Goal: Task Accomplishment & Management: Complete application form

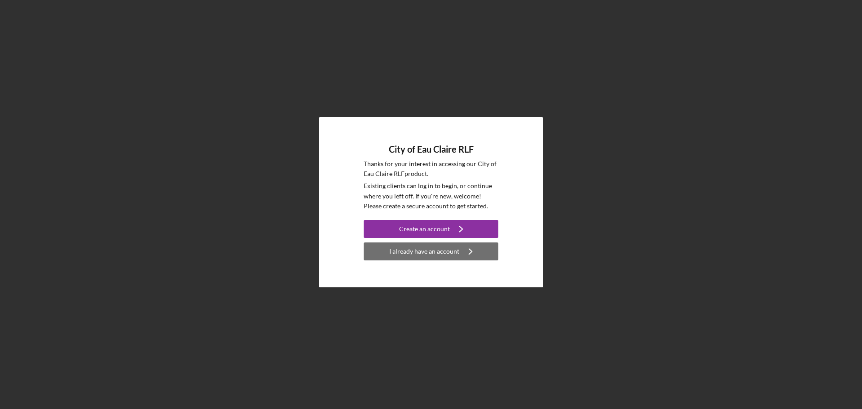
click at [431, 254] on div "I already have an account" at bounding box center [424, 251] width 70 height 18
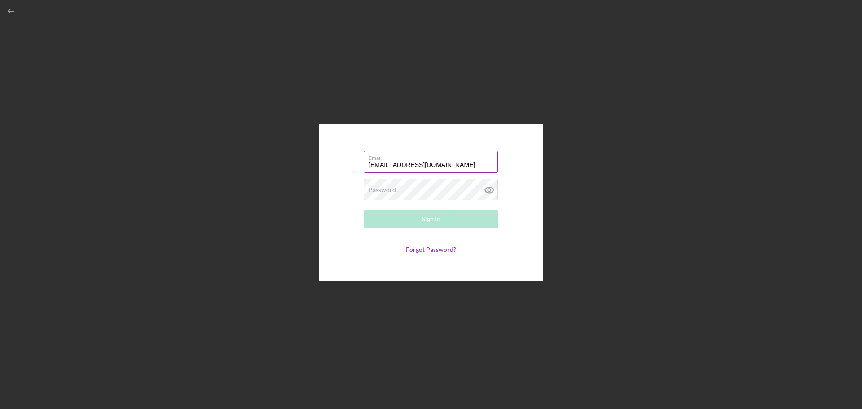
type input "[EMAIL_ADDRESS][DOMAIN_NAME]"
click at [364, 210] on button "Sign In" at bounding box center [431, 219] width 135 height 18
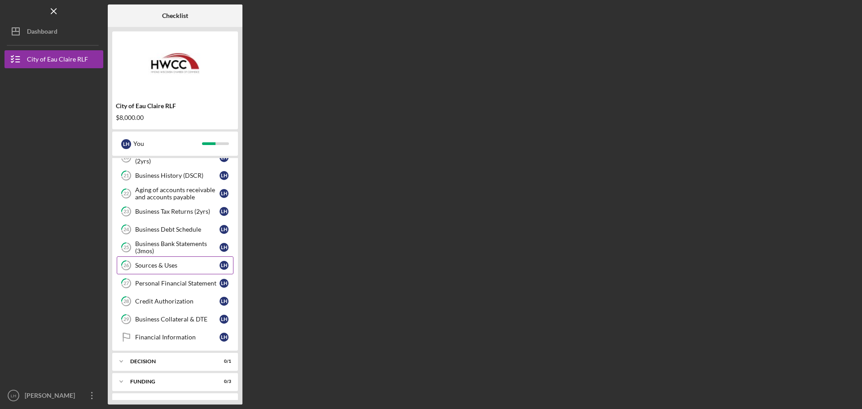
scroll to position [120, 0]
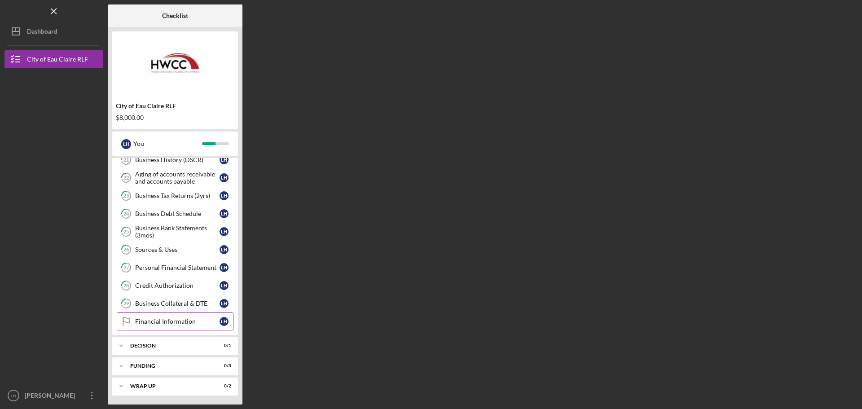
click at [186, 319] on div "Financial Information" at bounding box center [177, 321] width 84 height 7
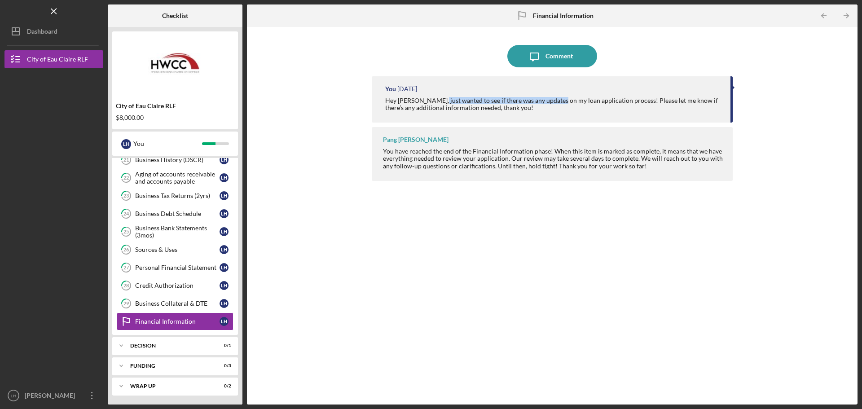
drag, startPoint x: 436, startPoint y: 98, endPoint x: 555, endPoint y: 99, distance: 119.4
click at [555, 99] on div "Hey [PERSON_NAME], just wanted to see if there was any updates on my loan appli…" at bounding box center [553, 104] width 336 height 14
click at [583, 102] on div "Hey [PERSON_NAME], just wanted to see if there was any updates on my loan appli…" at bounding box center [553, 104] width 336 height 14
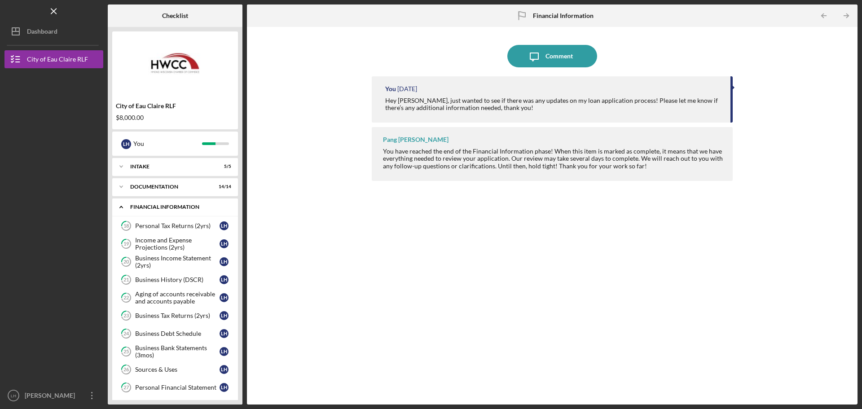
click at [131, 208] on div "Financial Information" at bounding box center [178, 206] width 97 height 5
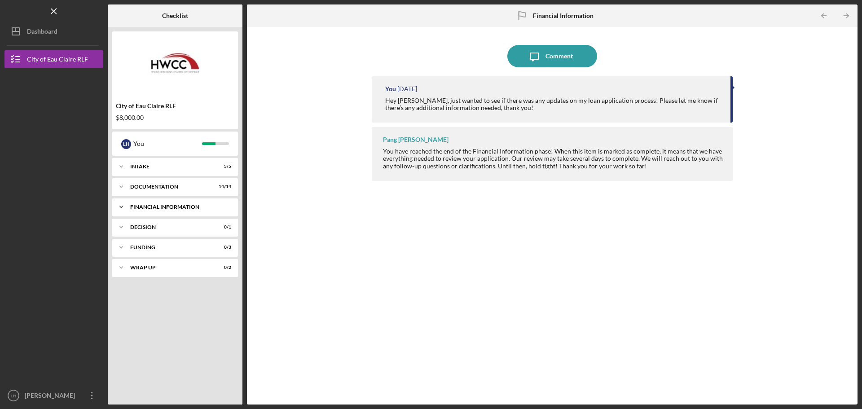
click at [131, 208] on div "Financial Information" at bounding box center [178, 206] width 97 height 5
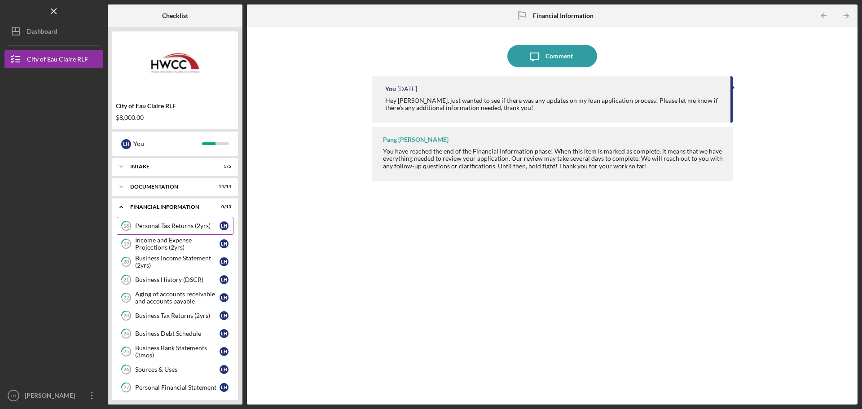
click at [167, 227] on div "Personal Tax Returns (2yrs)" at bounding box center [177, 225] width 84 height 7
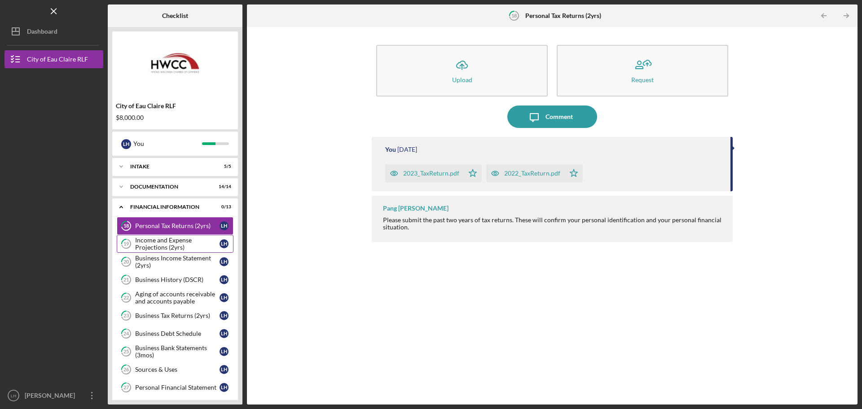
click at [167, 238] on div "Income and Expense Projections (2yrs)" at bounding box center [177, 244] width 84 height 14
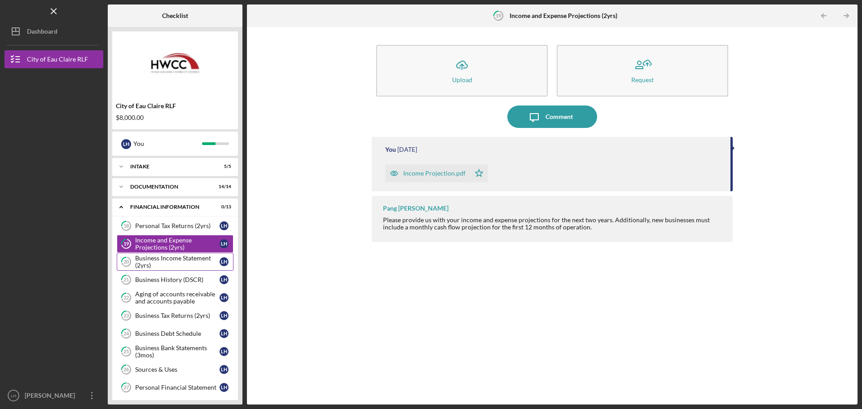
click at [167, 263] on div "Business Income Statement (2yrs)" at bounding box center [177, 261] width 84 height 14
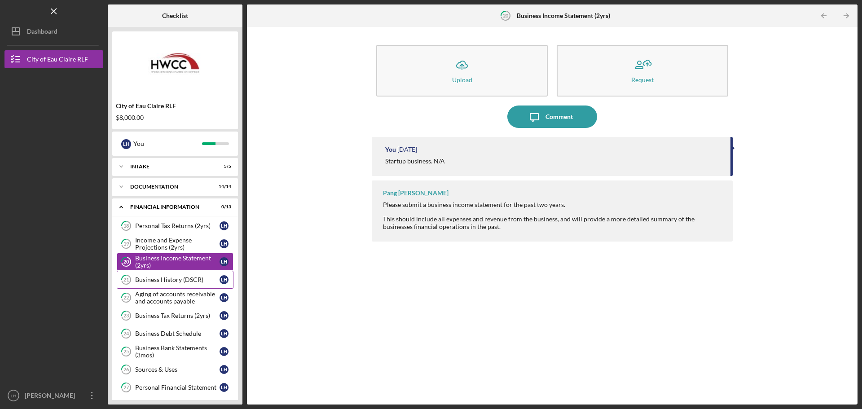
click at [167, 281] on div "Business History (DSCR)" at bounding box center [177, 279] width 84 height 7
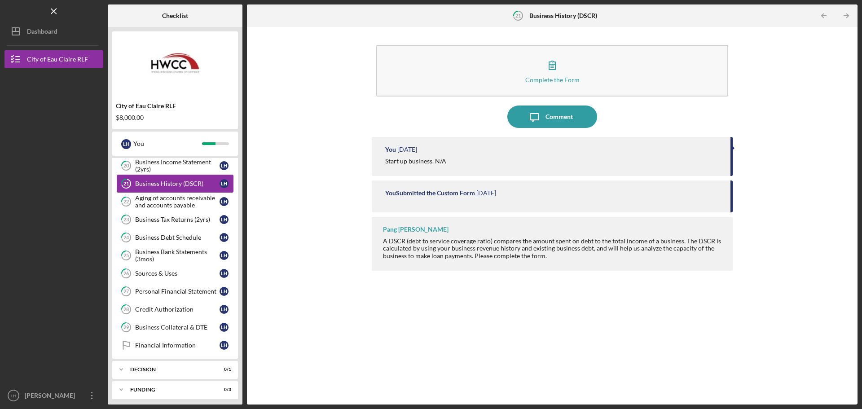
scroll to position [120, 0]
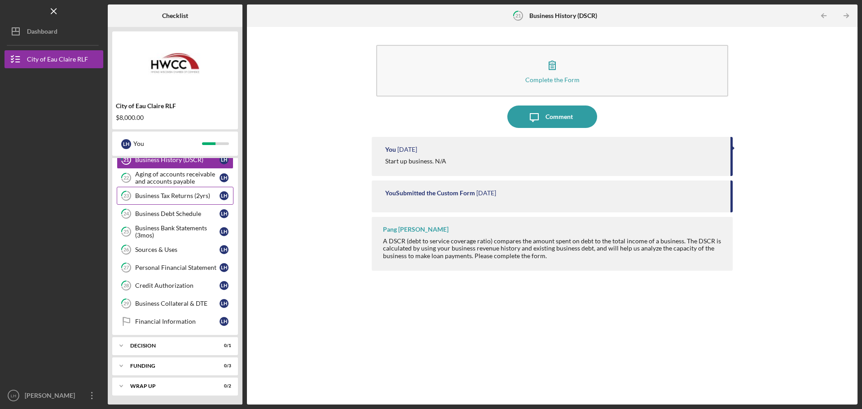
click at [168, 199] on link "23 Business Tax Returns (2yrs) L H" at bounding box center [175, 196] width 117 height 18
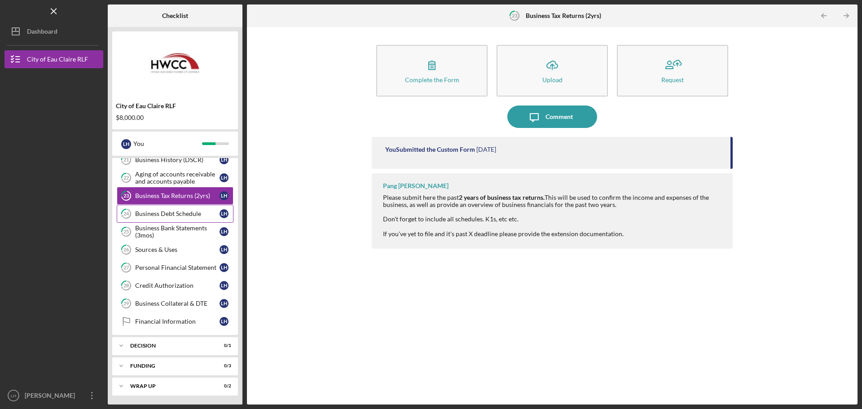
click at [168, 211] on div "Business Debt Schedule" at bounding box center [177, 213] width 84 height 7
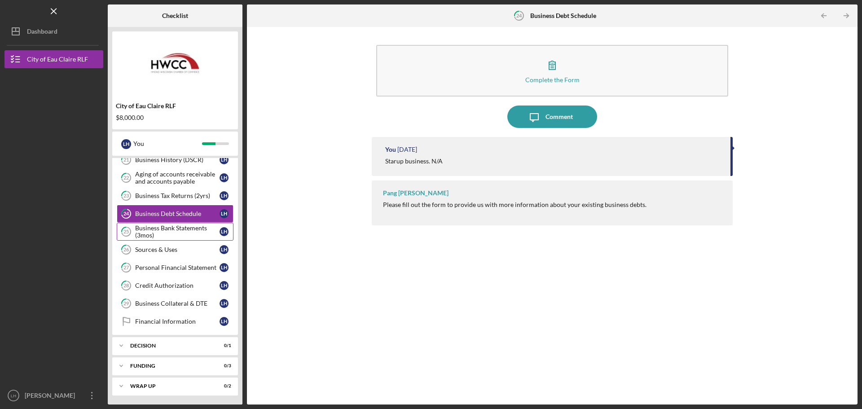
click at [168, 228] on div "Business Bank Statements (3mos)" at bounding box center [177, 231] width 84 height 14
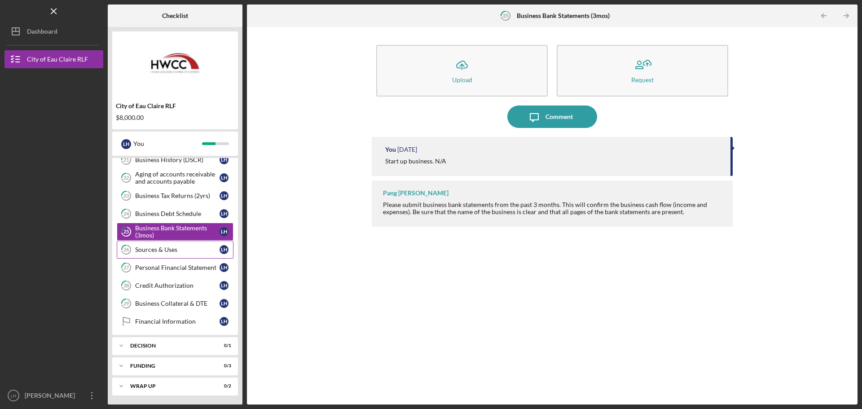
click at [166, 245] on link "26 Sources & Uses L H" at bounding box center [175, 250] width 117 height 18
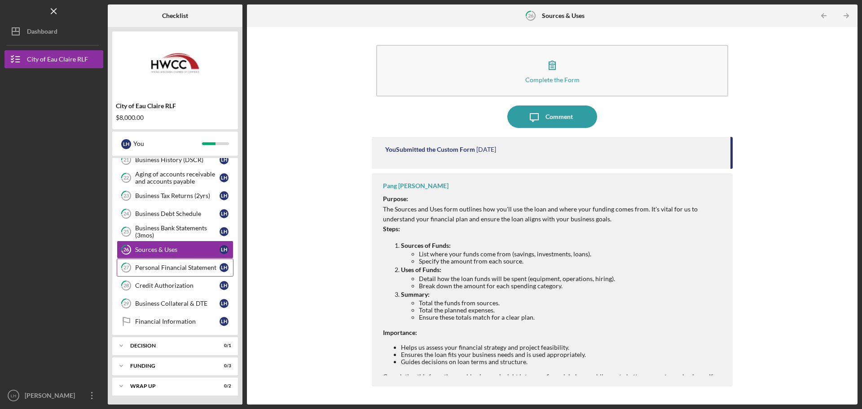
click at [166, 263] on link "27 Personal Financial Statement L H" at bounding box center [175, 268] width 117 height 18
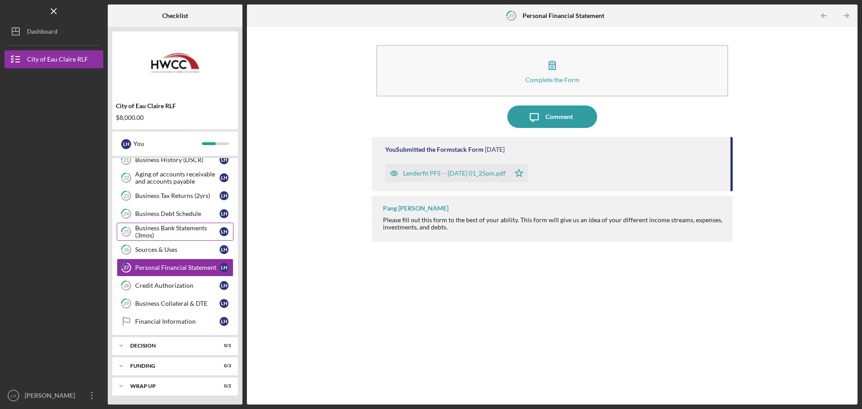
click at [170, 233] on div "Business Bank Statements (3mos)" at bounding box center [177, 231] width 84 height 14
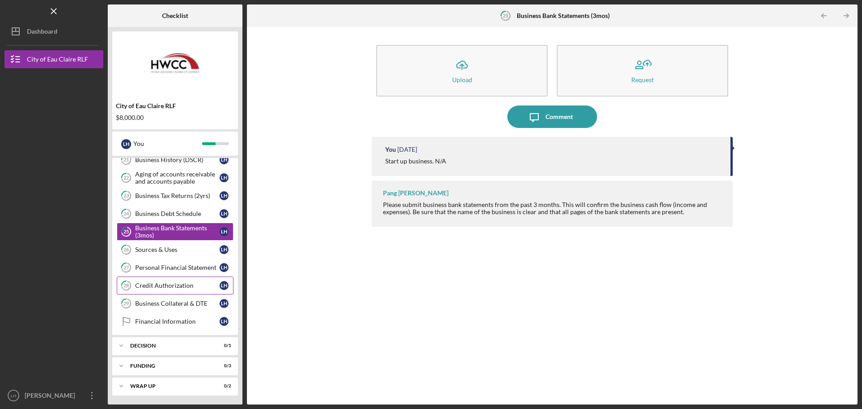
click at [171, 286] on div "Credit Authorization" at bounding box center [177, 285] width 84 height 7
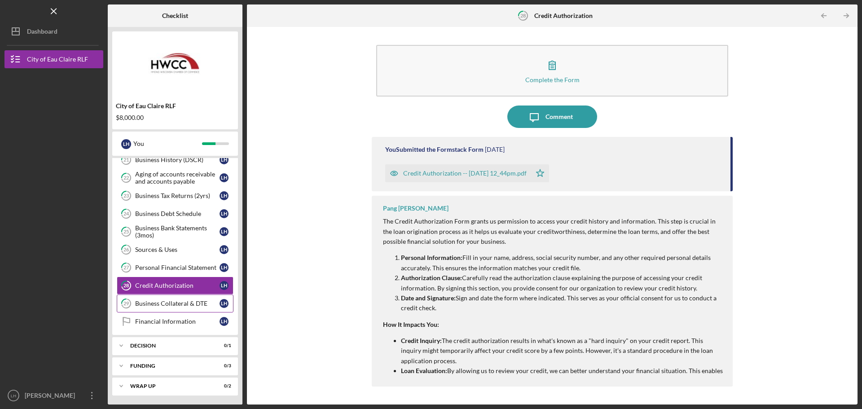
click at [171, 300] on div "Business Collateral & DTE" at bounding box center [177, 303] width 84 height 7
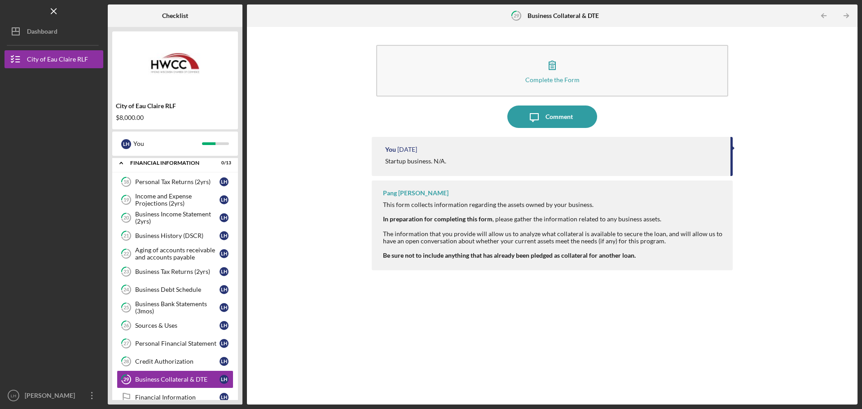
scroll to position [30, 0]
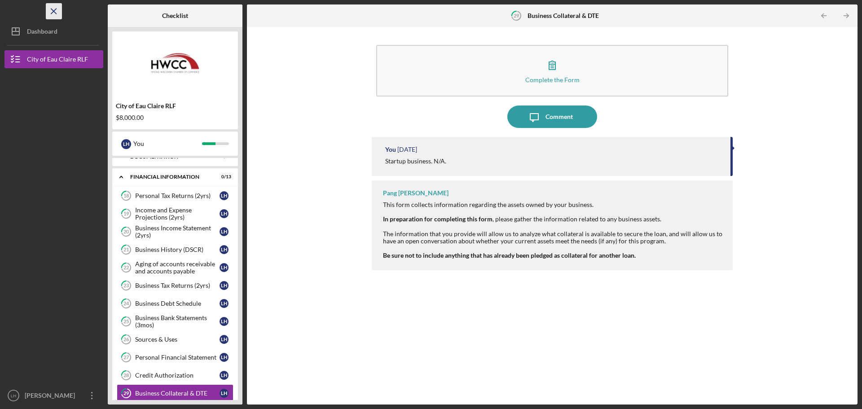
click at [55, 6] on icon "Icon/Menu Close" at bounding box center [54, 11] width 20 height 20
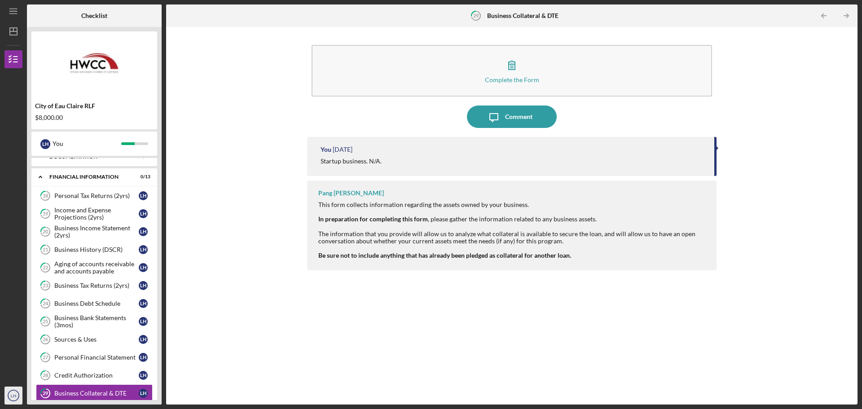
click at [13, 394] on text "LH" at bounding box center [13, 395] width 5 height 5
click at [26, 377] on link "Logout" at bounding box center [54, 374] width 99 height 18
